Goal: Find specific page/section: Find specific page/section

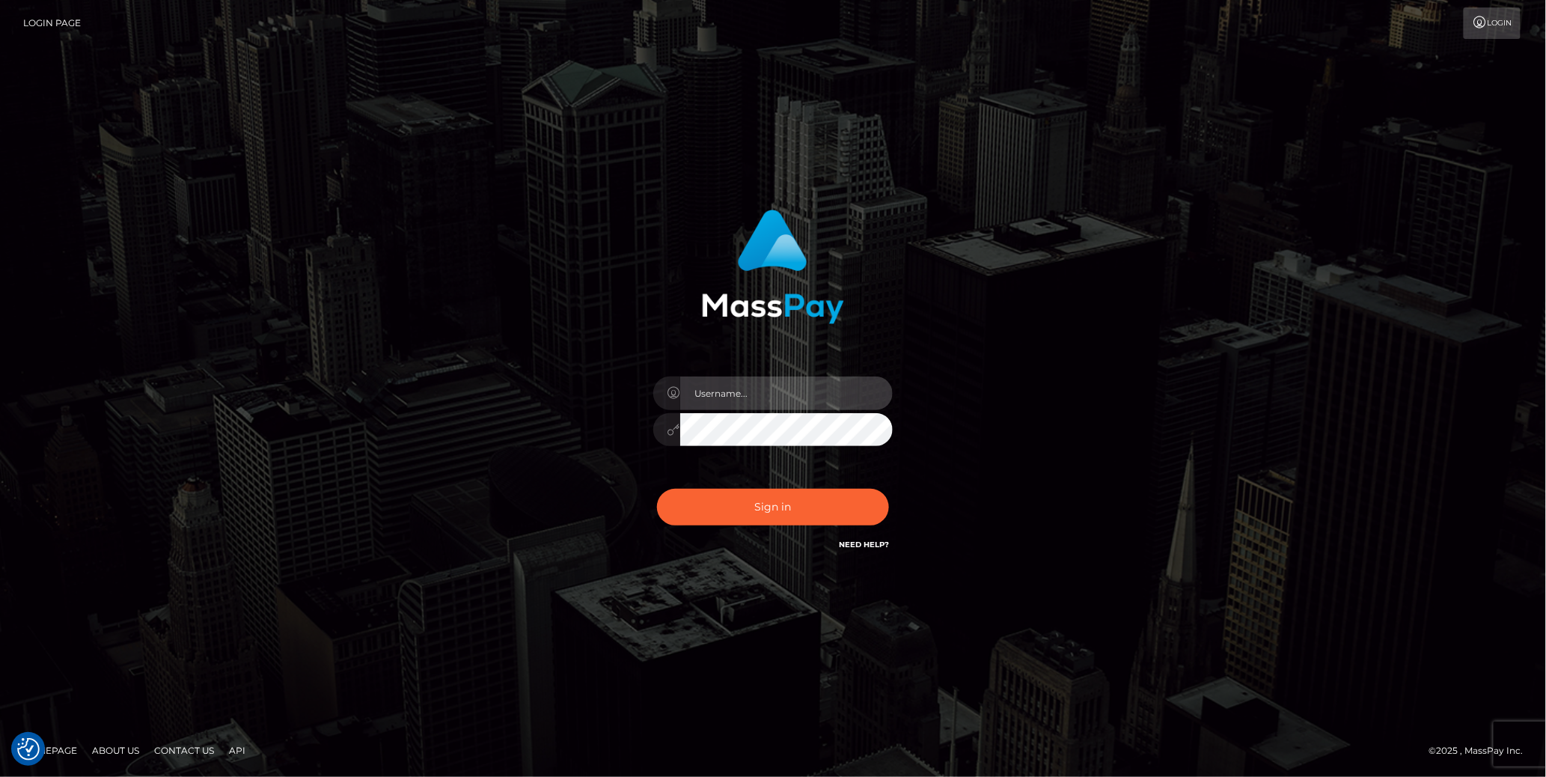
type input "cheli"
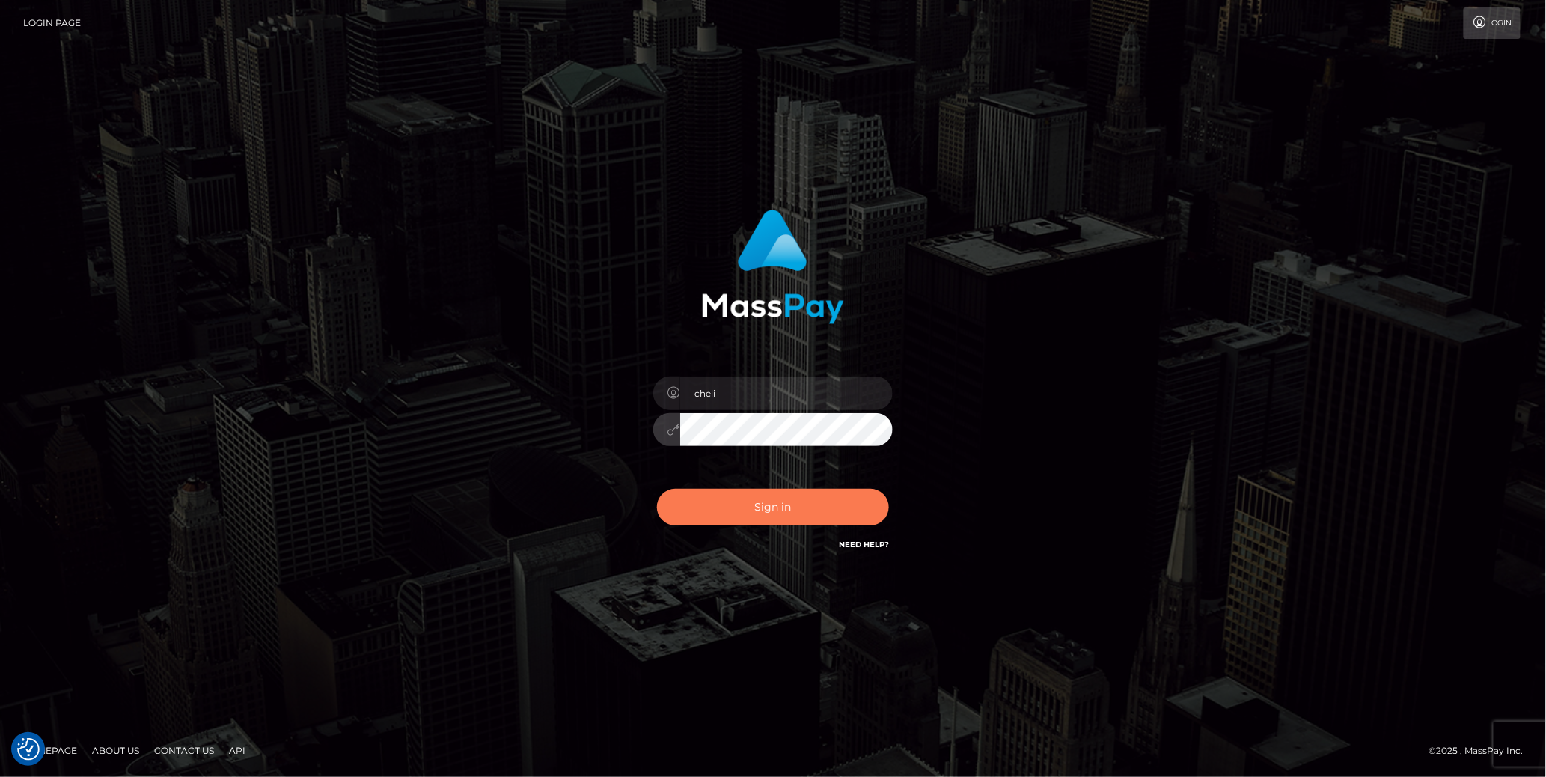
click at [728, 498] on button "Sign in" at bounding box center [773, 507] width 232 height 37
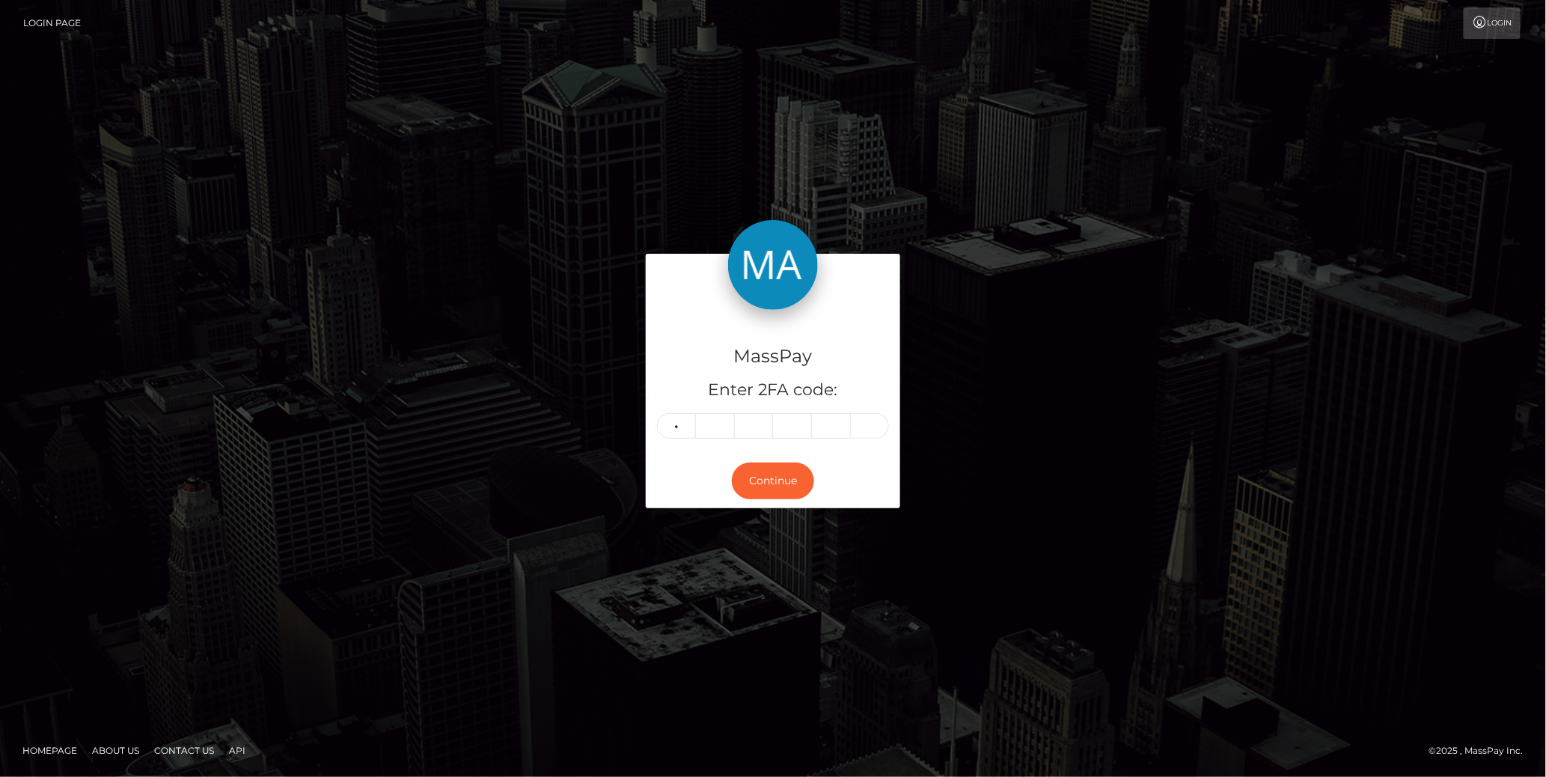
type input "1"
type input "9"
type input "4"
type input "8"
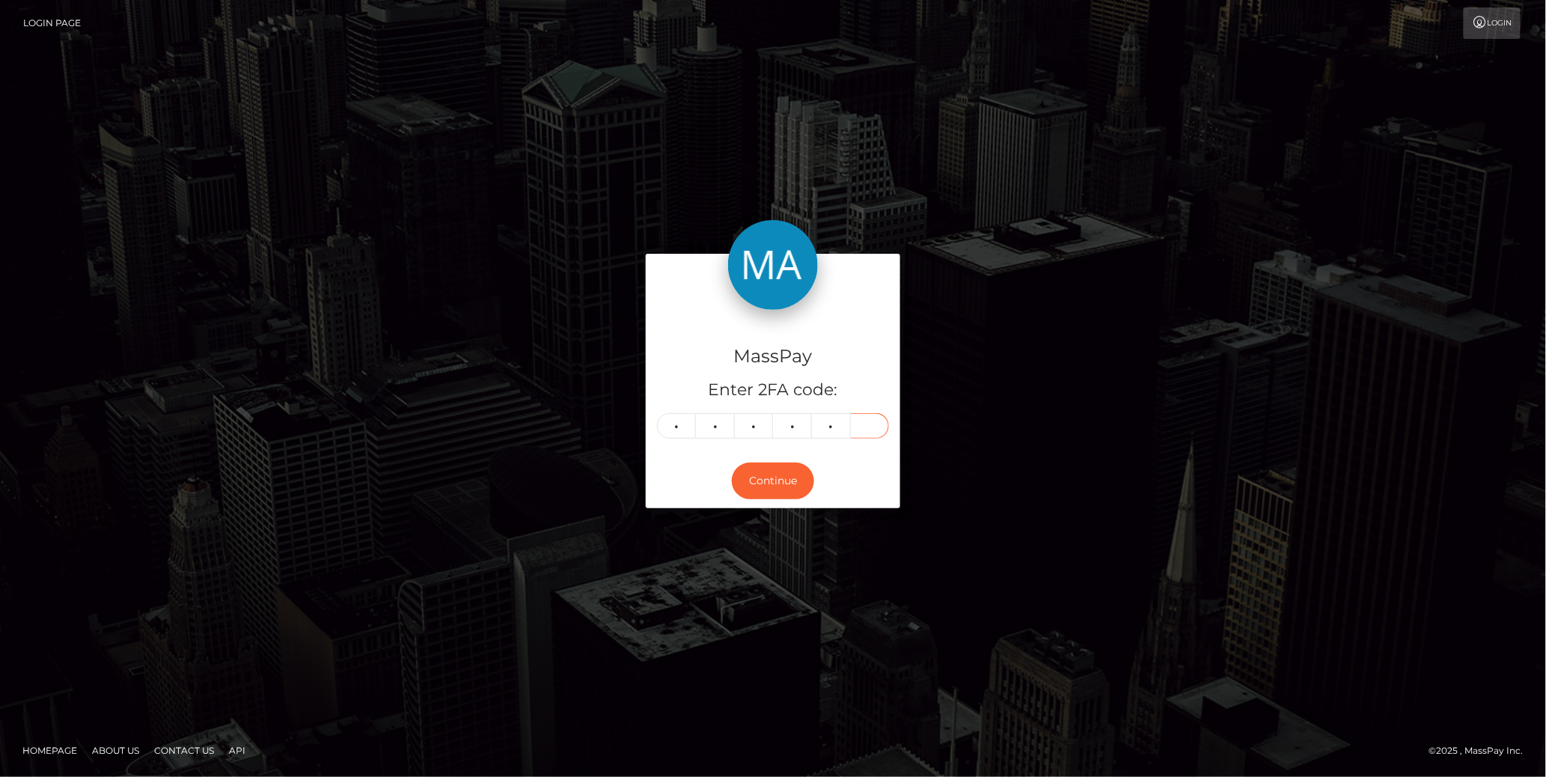
type input "9"
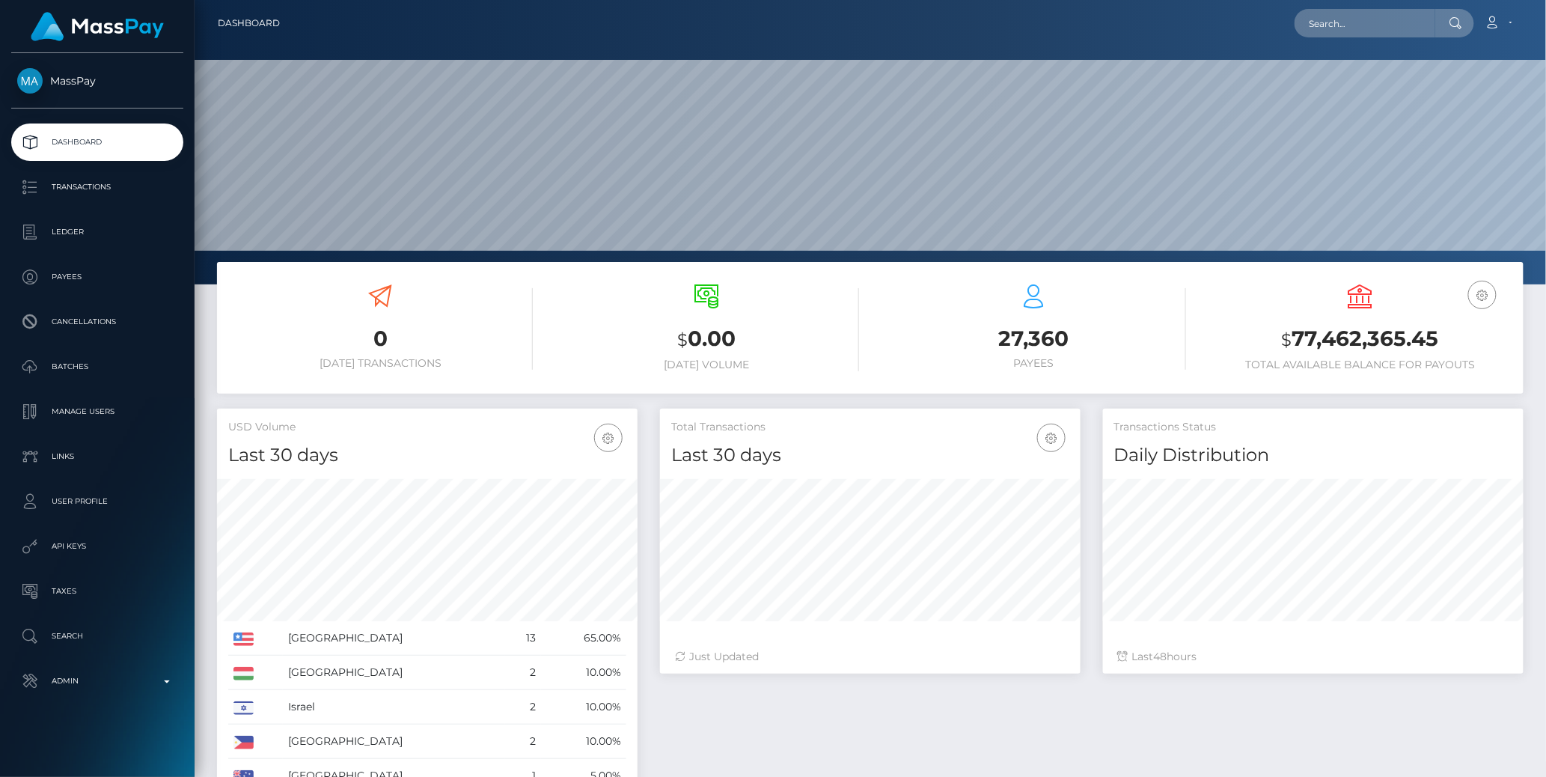
scroll to position [265, 421]
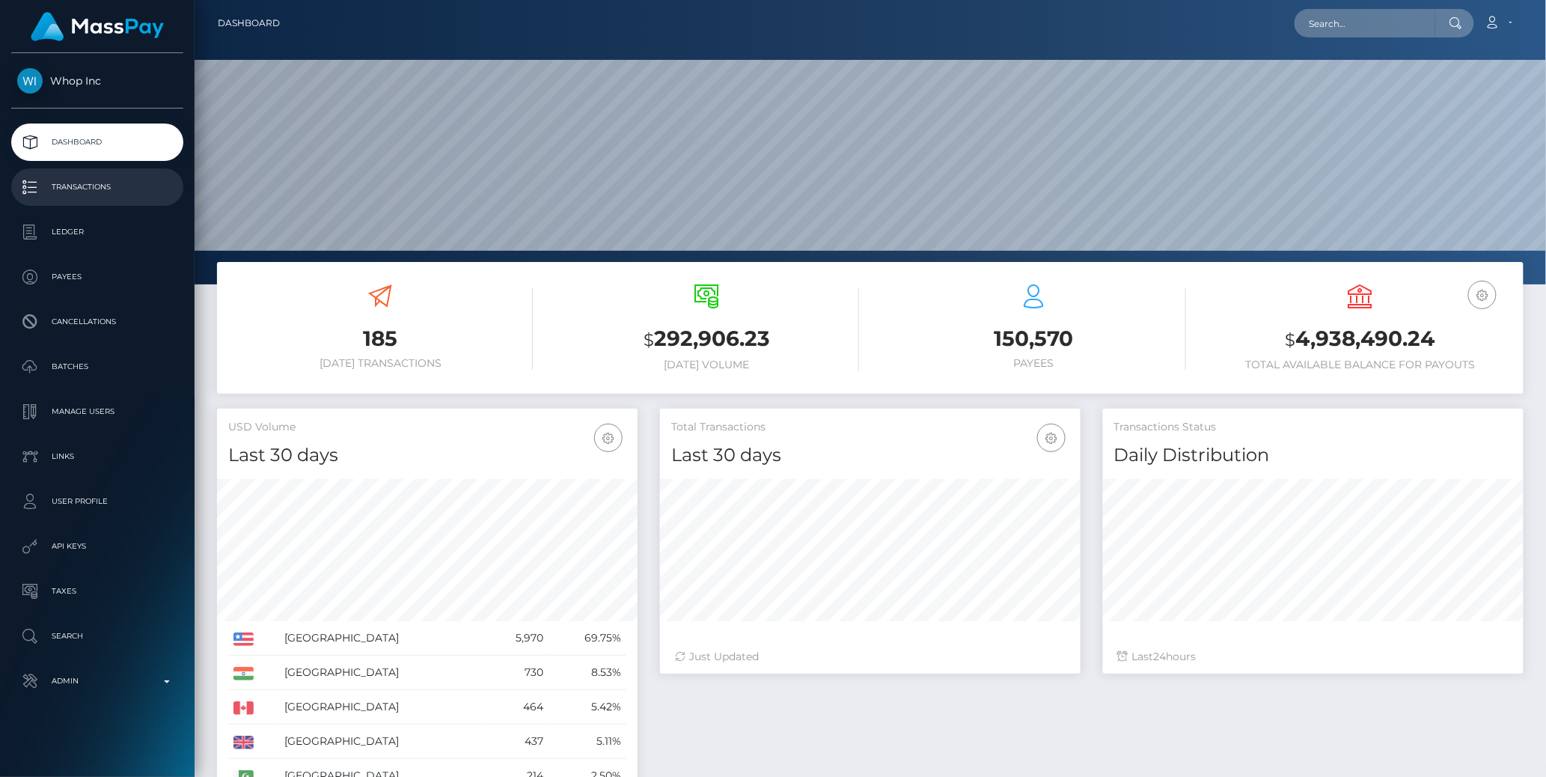
click at [77, 188] on p "Transactions" at bounding box center [97, 187] width 160 height 22
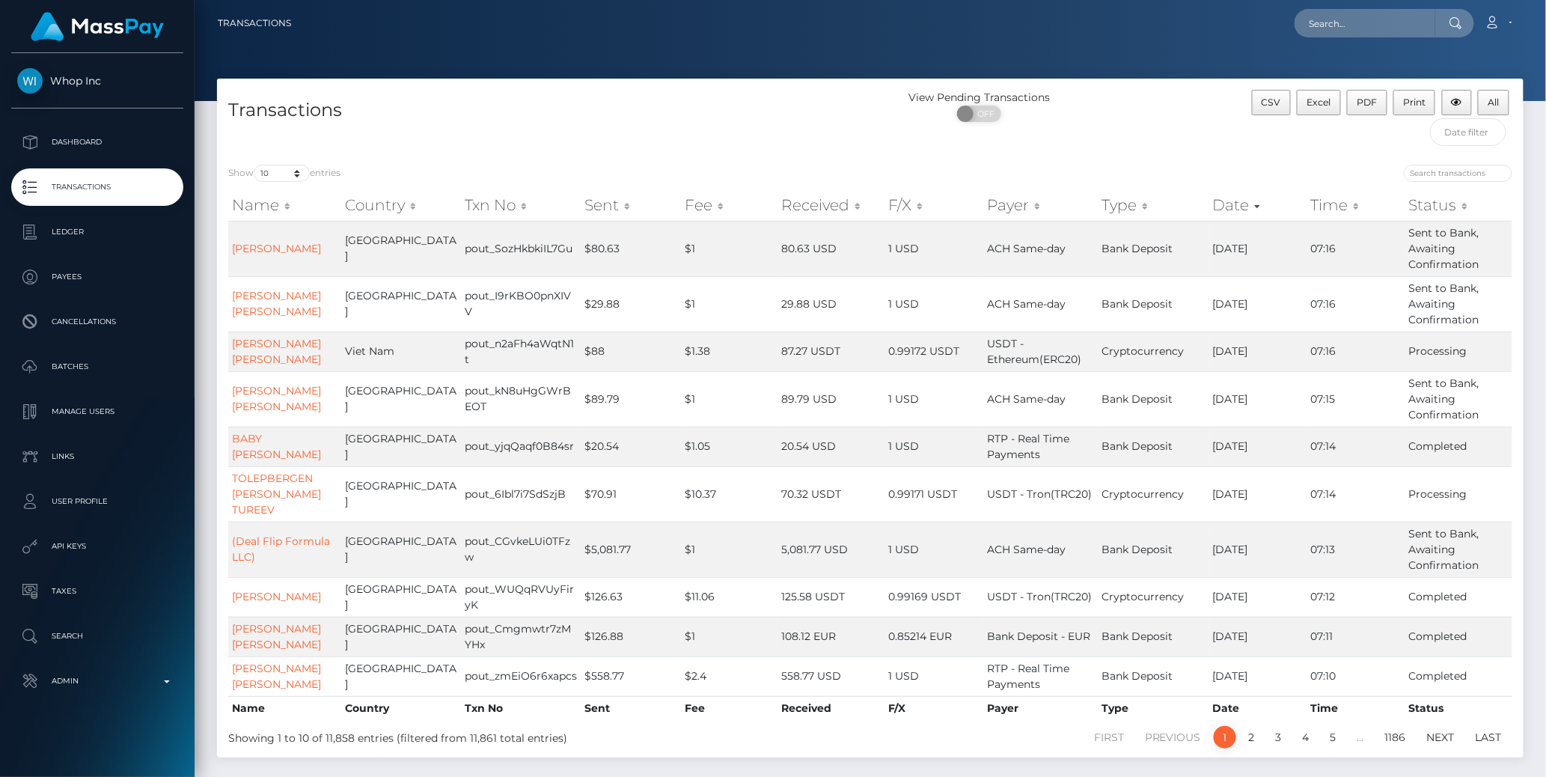
click at [599, 209] on th "Sent" at bounding box center [631, 205] width 101 height 30
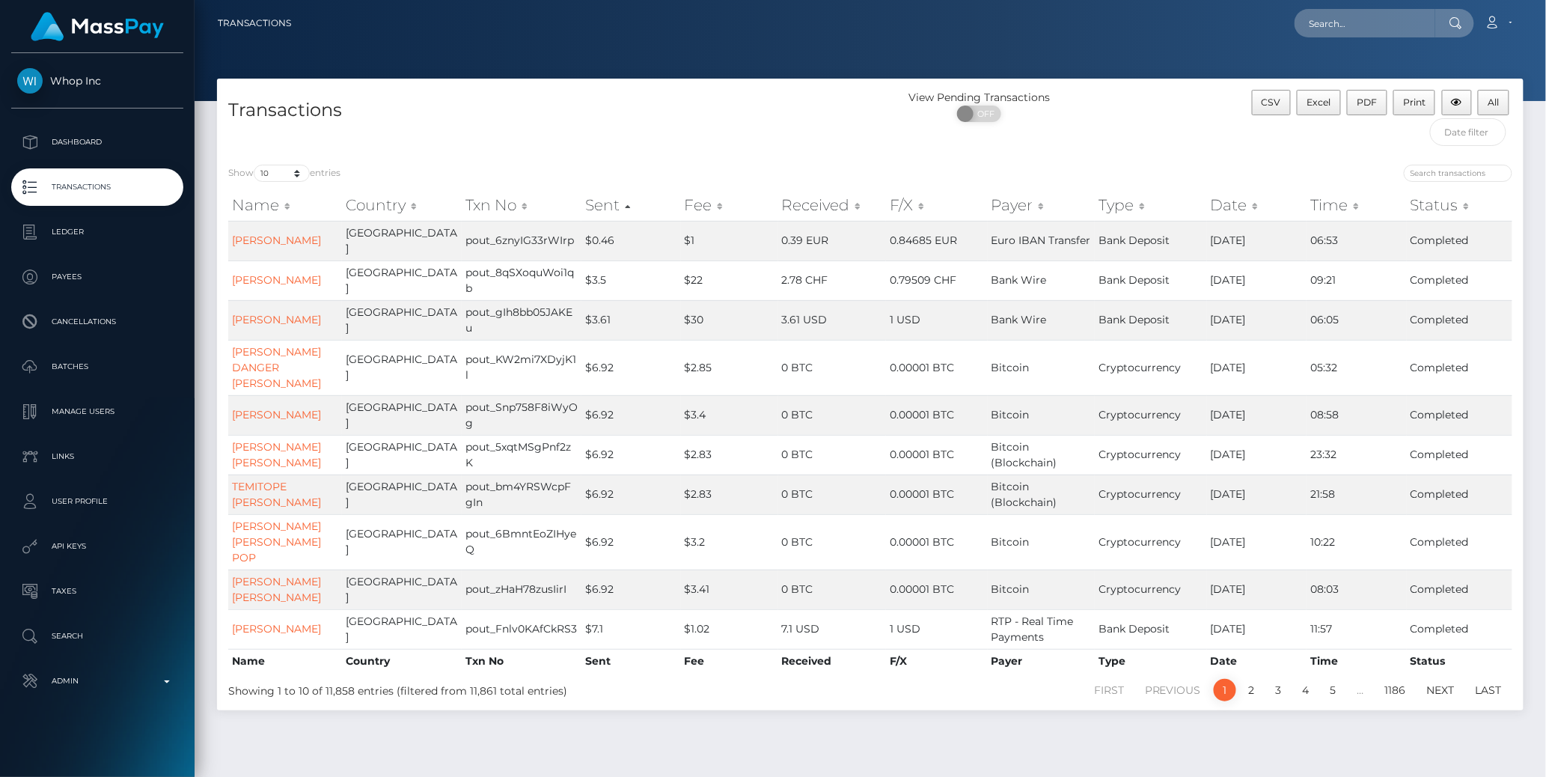
click at [583, 195] on th "Sent" at bounding box center [632, 205] width 100 height 30
click at [281, 169] on select "10 25 50 100 250 500 1,000 3,500 All" at bounding box center [282, 173] width 56 height 17
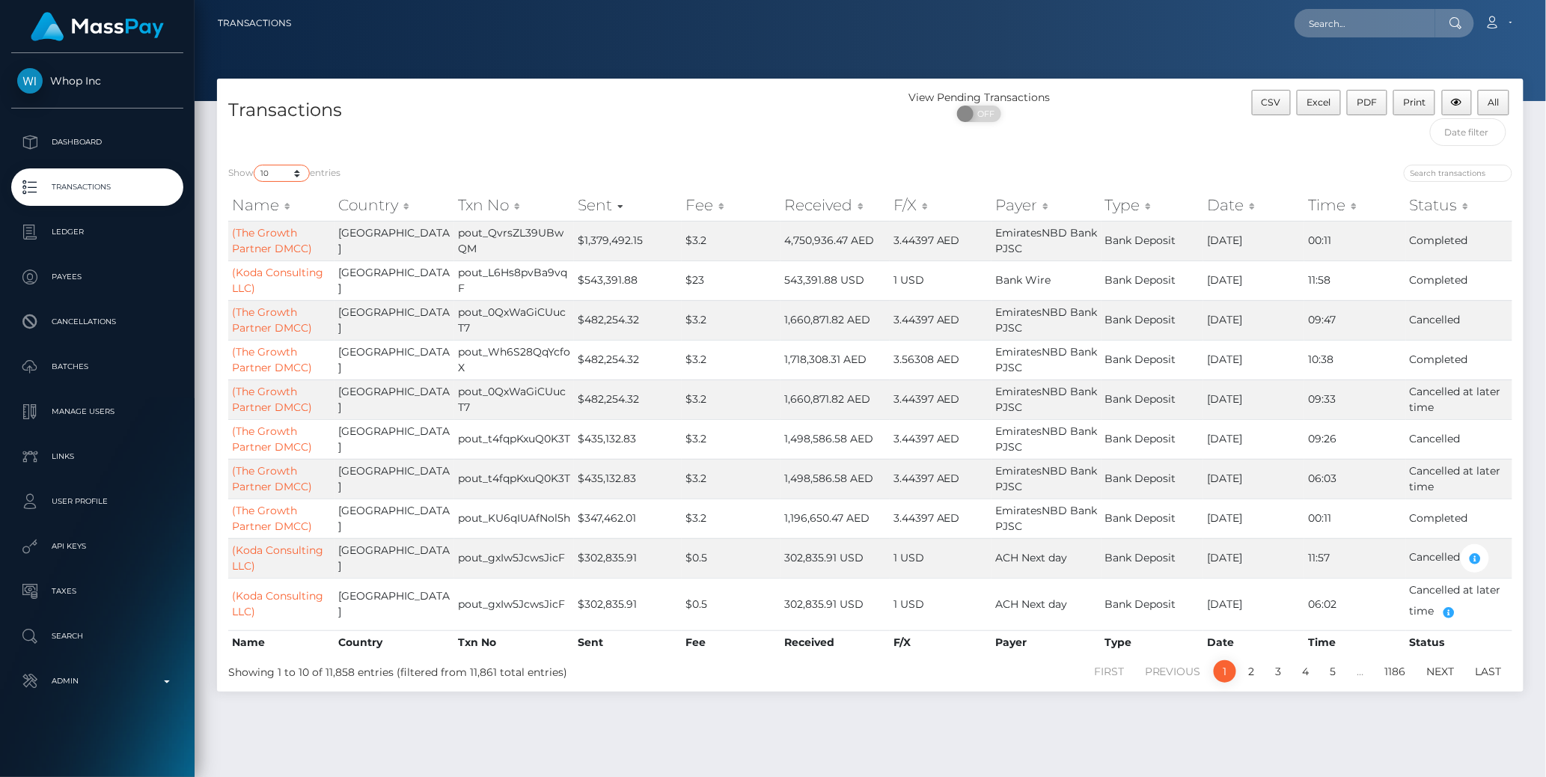
select select "100"
click at [255, 165] on select "10 25 50 100 250 500 1,000 3,500 All" at bounding box center [282, 173] width 56 height 17
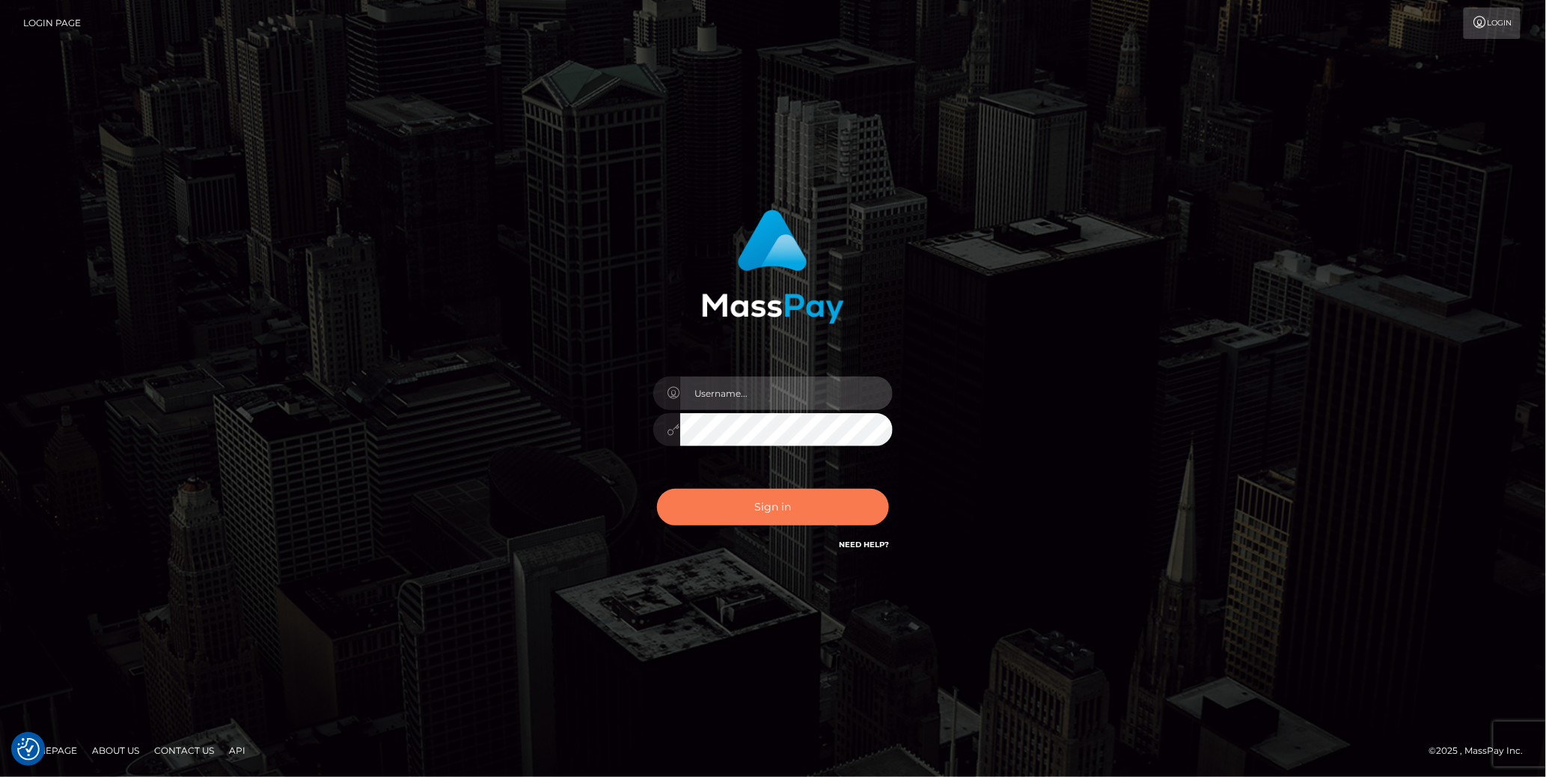
type input "cheli"
click at [772, 506] on button "Sign in" at bounding box center [773, 507] width 232 height 37
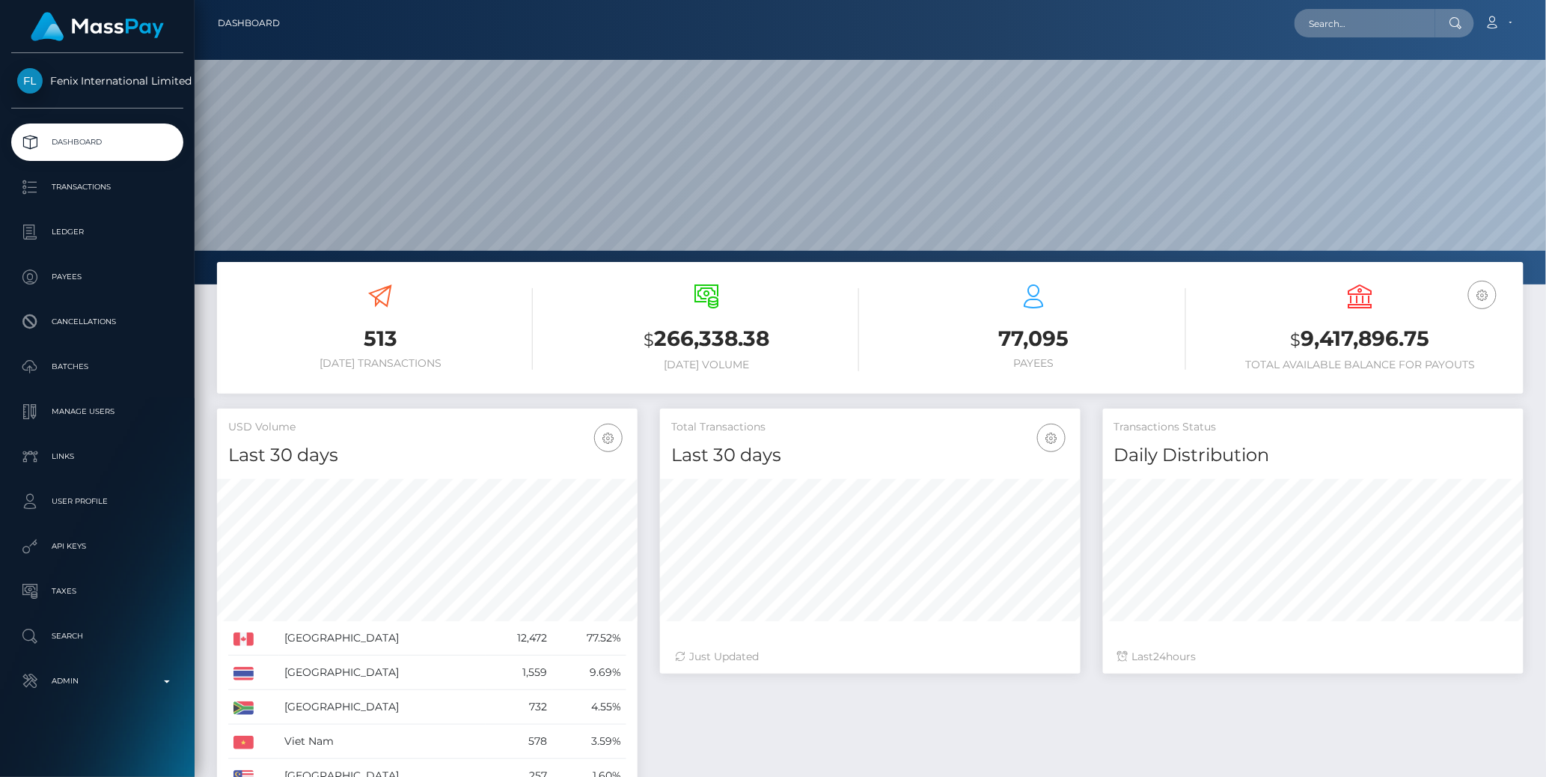
scroll to position [265, 421]
click at [70, 78] on span "Fenix International Limited" at bounding box center [97, 80] width 172 height 13
click at [159, 677] on p "Admin" at bounding box center [97, 680] width 160 height 22
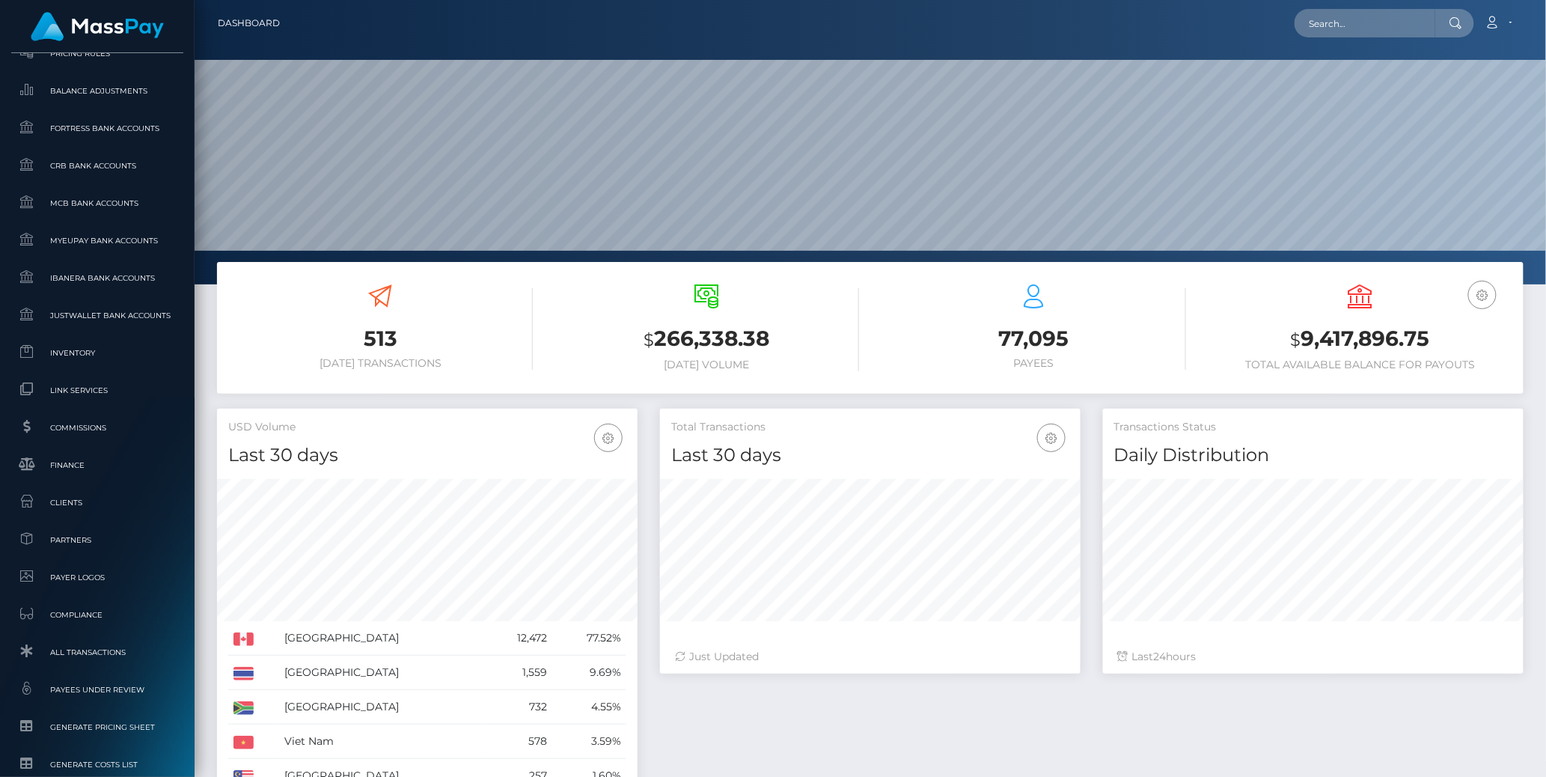
scroll to position [696, 0]
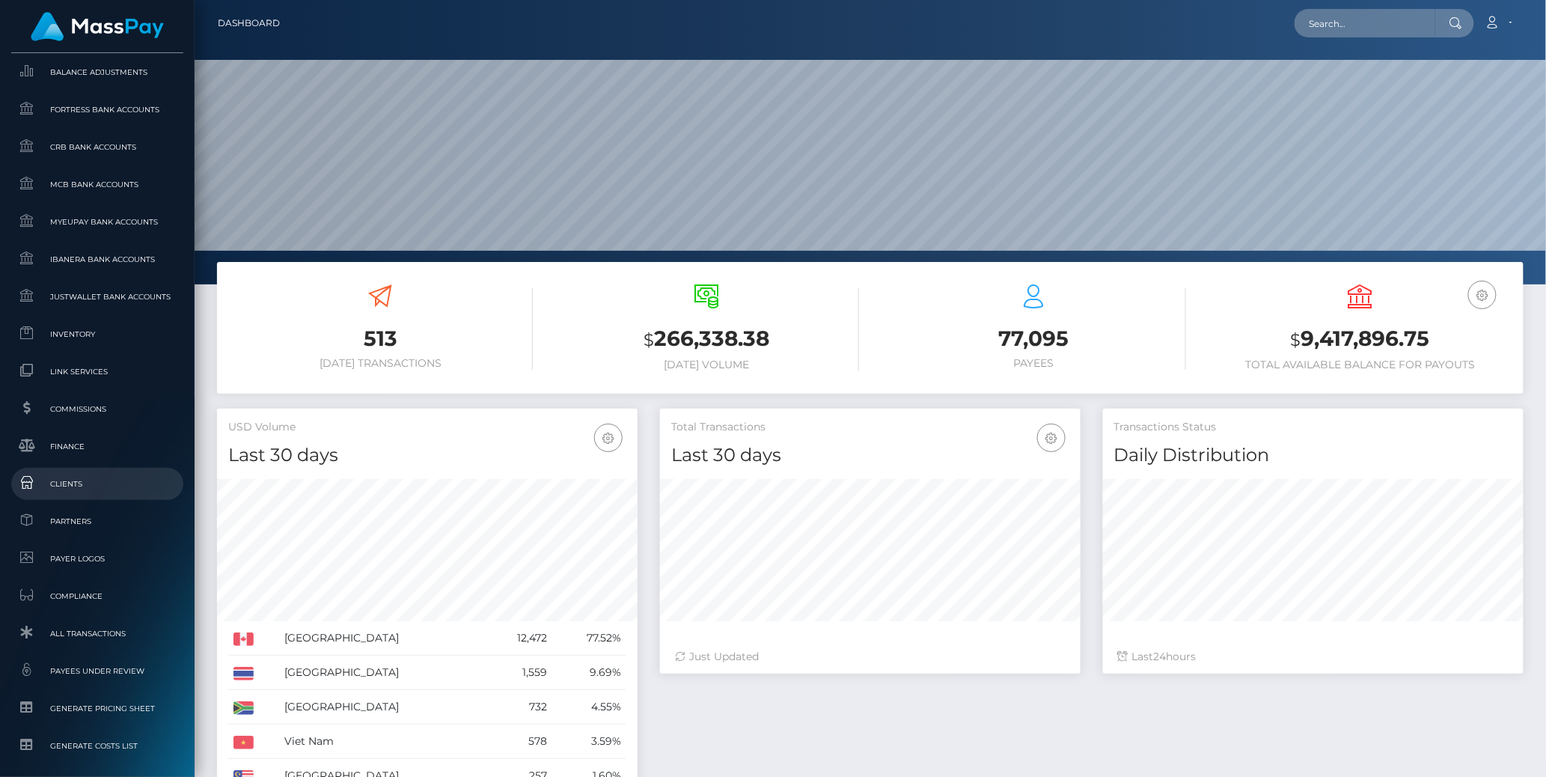
click at [82, 492] on span "Clients" at bounding box center [97, 483] width 160 height 17
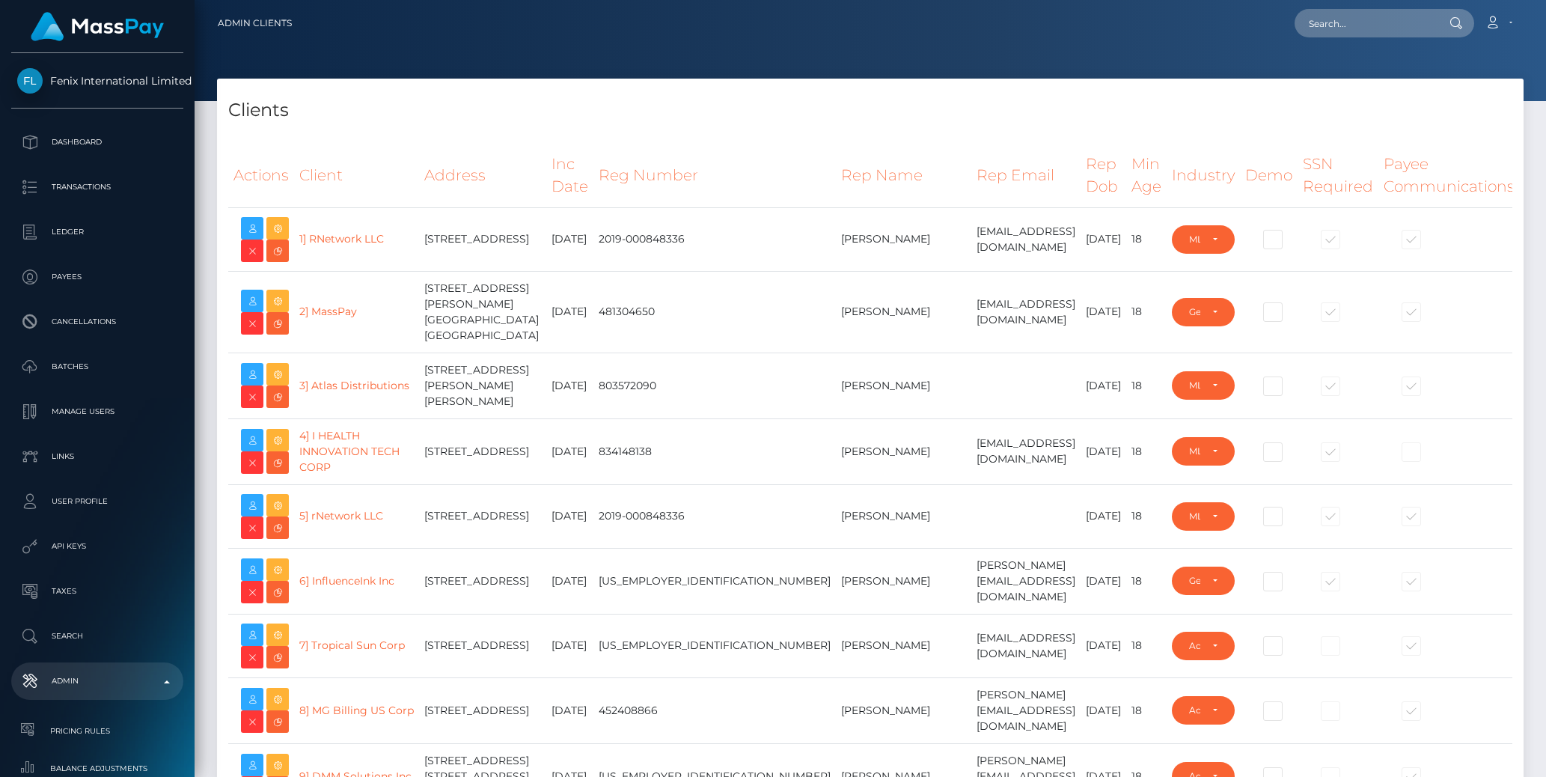
select select "223"
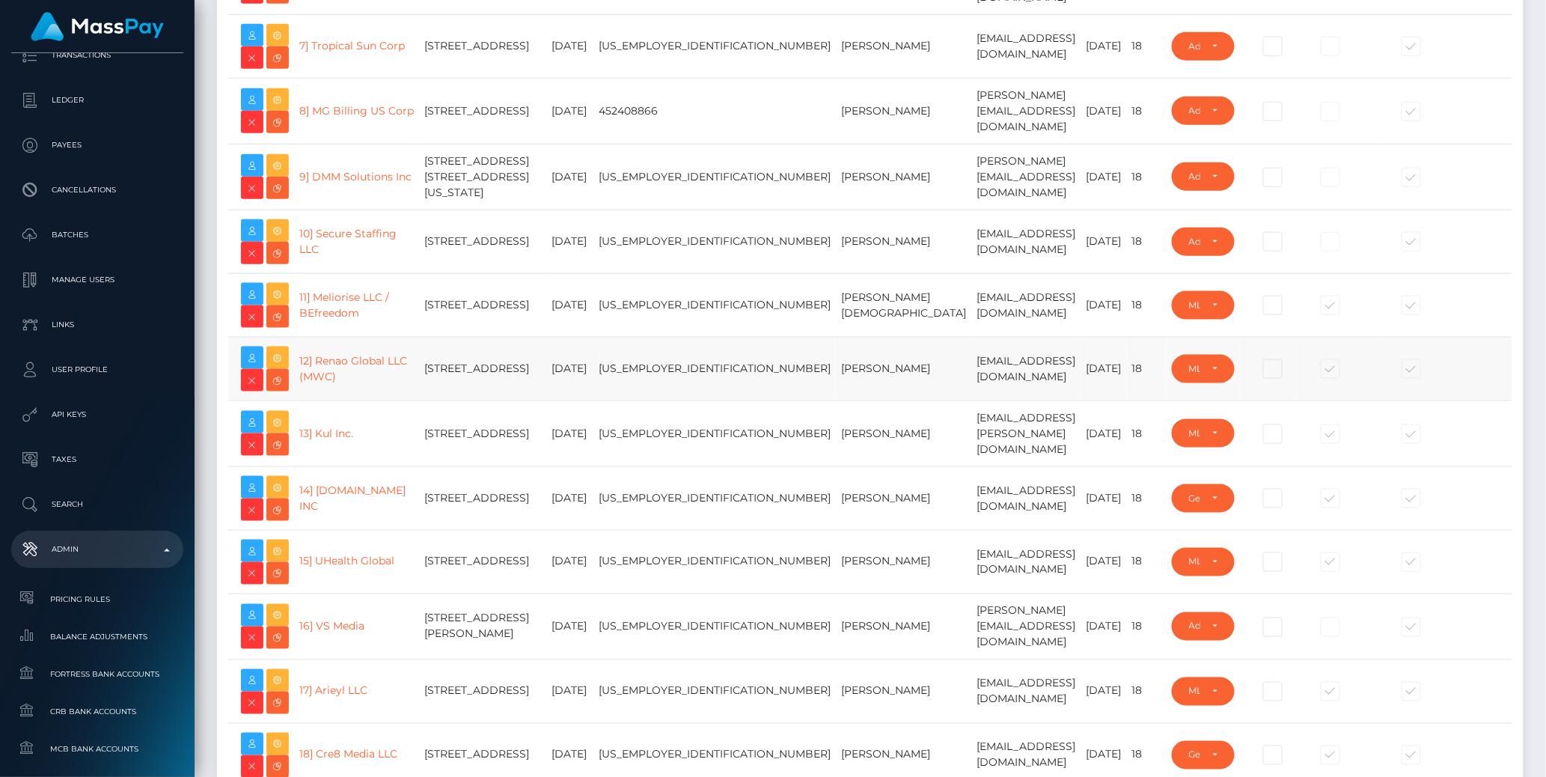
scroll to position [2918, 0]
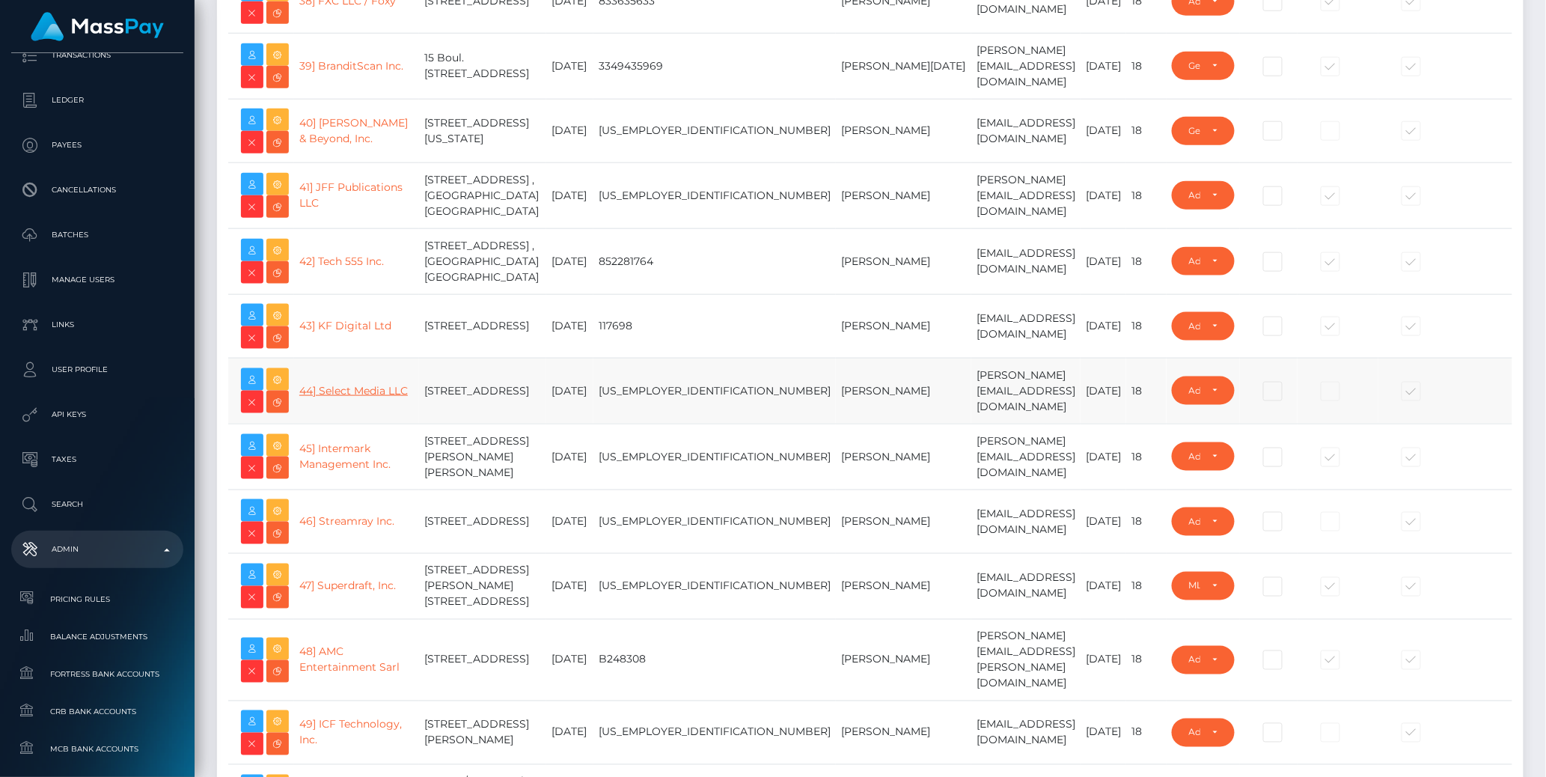
click at [326, 386] on link "44] Select Media LLC" at bounding box center [353, 390] width 109 height 13
